Goal: Task Accomplishment & Management: Manage account settings

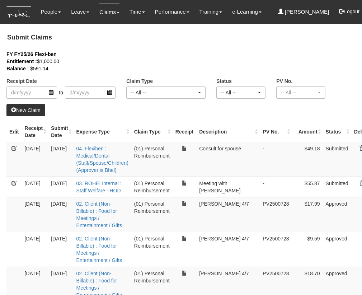
select select "50"
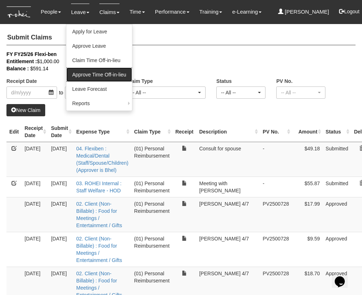
click at [81, 72] on link "Approve Time Off-in-lieu" at bounding box center [99, 75] width 66 height 14
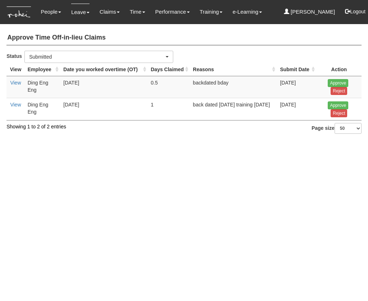
select select "50"
click at [14, 107] on link "View" at bounding box center [15, 105] width 11 height 6
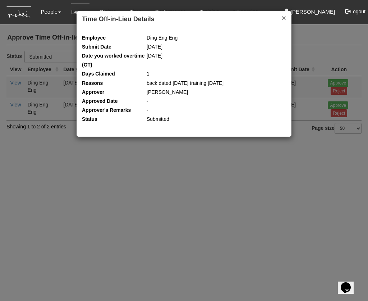
click at [284, 18] on button "×" at bounding box center [284, 18] width 4 height 8
